Goal: Navigation & Orientation: Find specific page/section

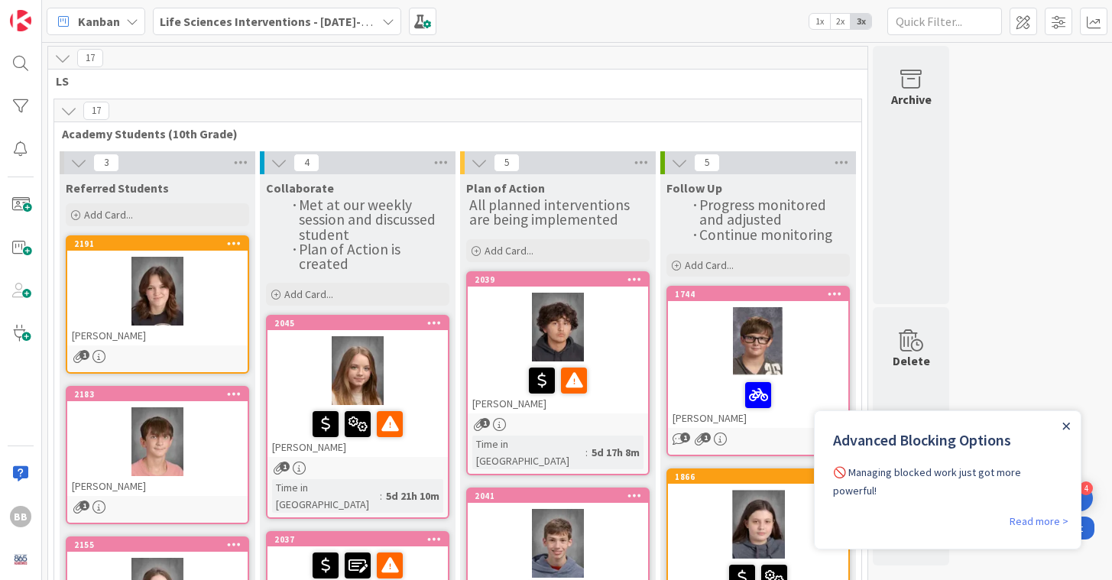
click at [1068, 423] on icon "Close Announcement" at bounding box center [1066, 425] width 7 height 7
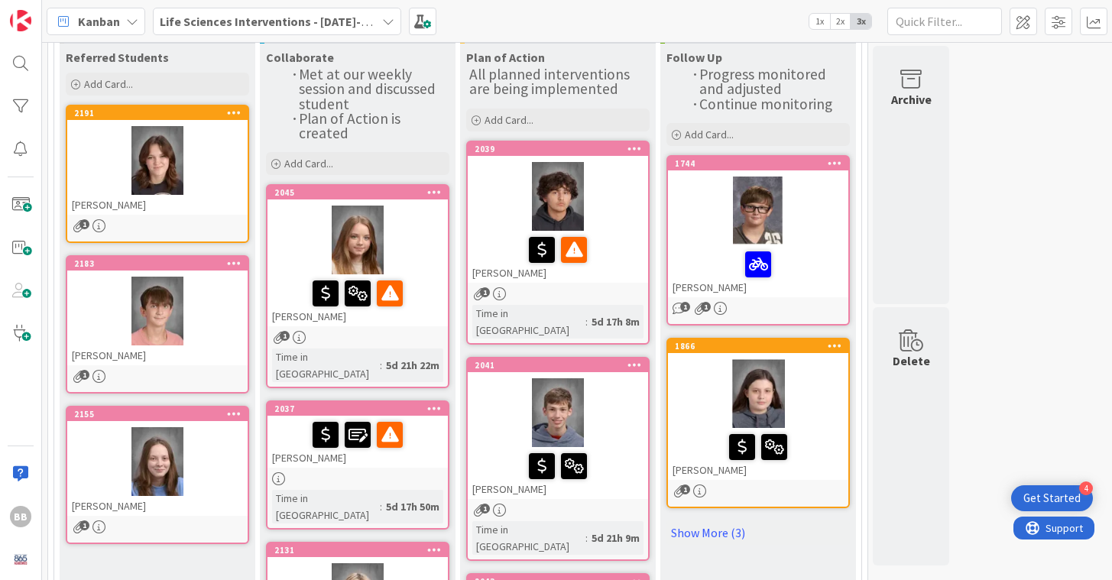
scroll to position [200, 0]
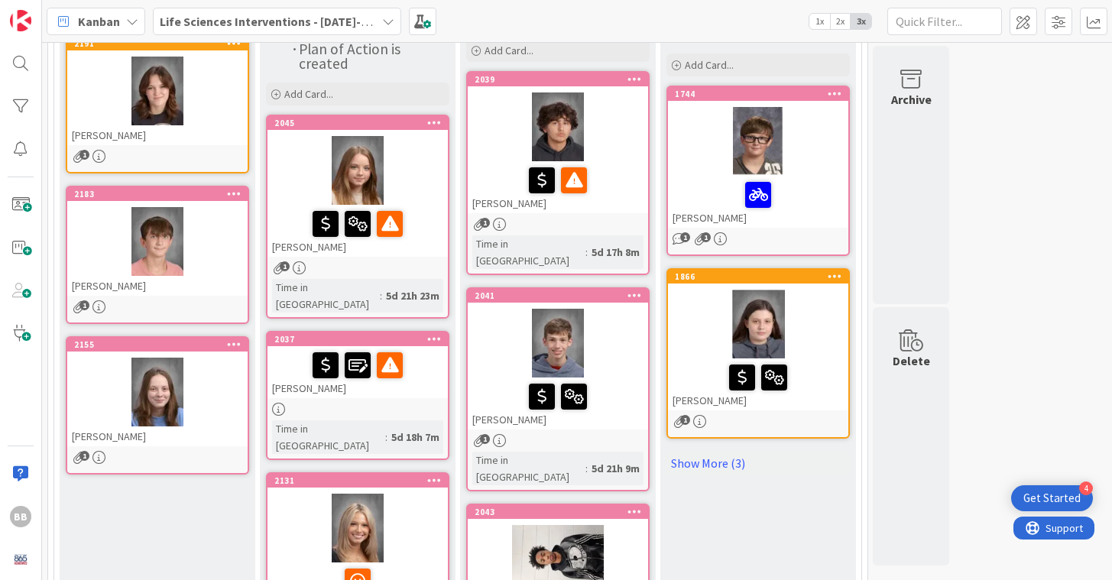
click at [226, 121] on div at bounding box center [157, 91] width 180 height 69
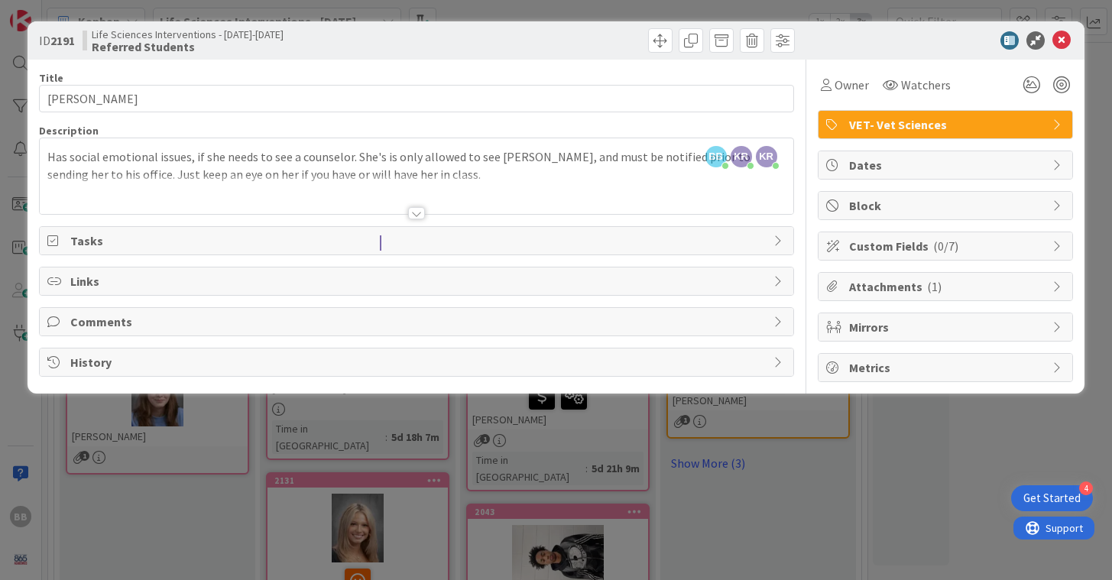
click at [419, 212] on div at bounding box center [416, 213] width 17 height 12
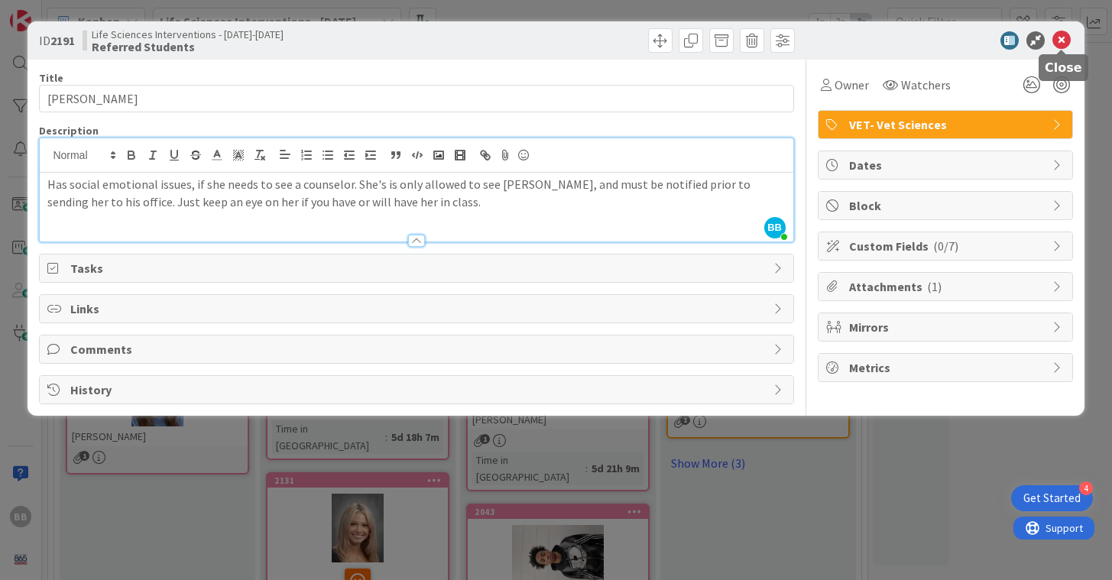
click at [1062, 42] on icon at bounding box center [1061, 40] width 18 height 18
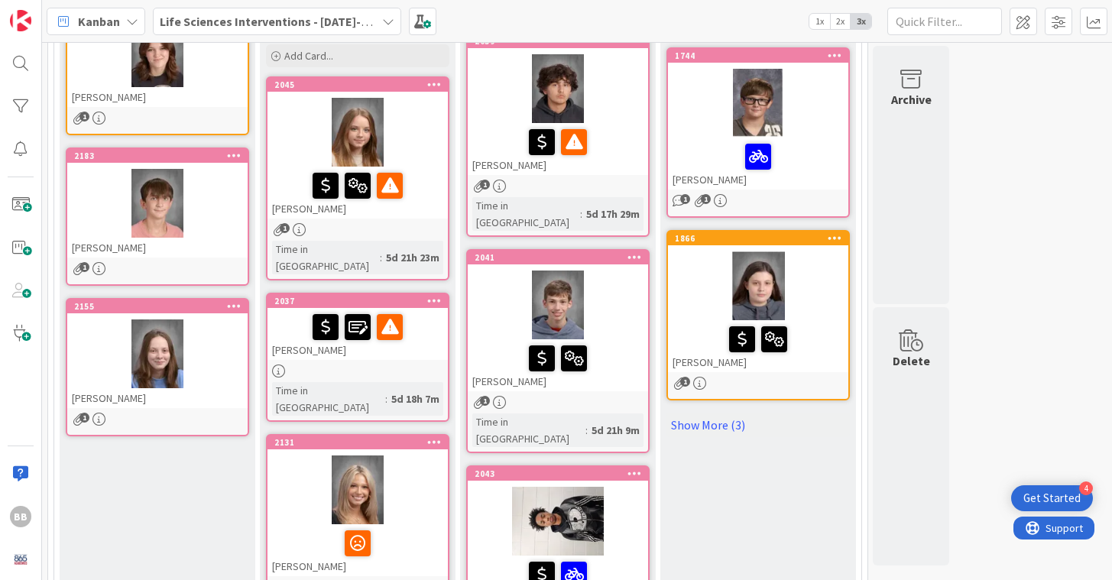
scroll to position [239, 0]
